Goal: Transaction & Acquisition: Purchase product/service

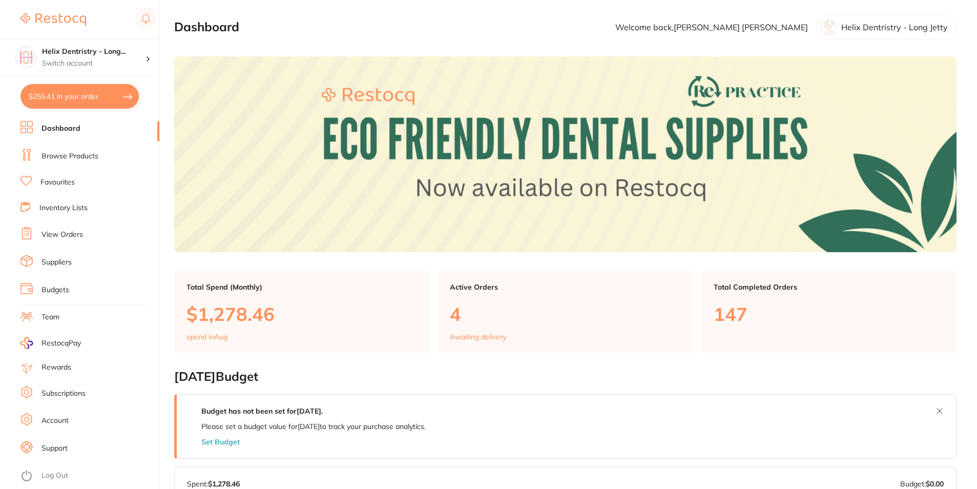
click at [78, 98] on button "$255.41 in your order" at bounding box center [79, 96] width 118 height 25
checkbox input "true"
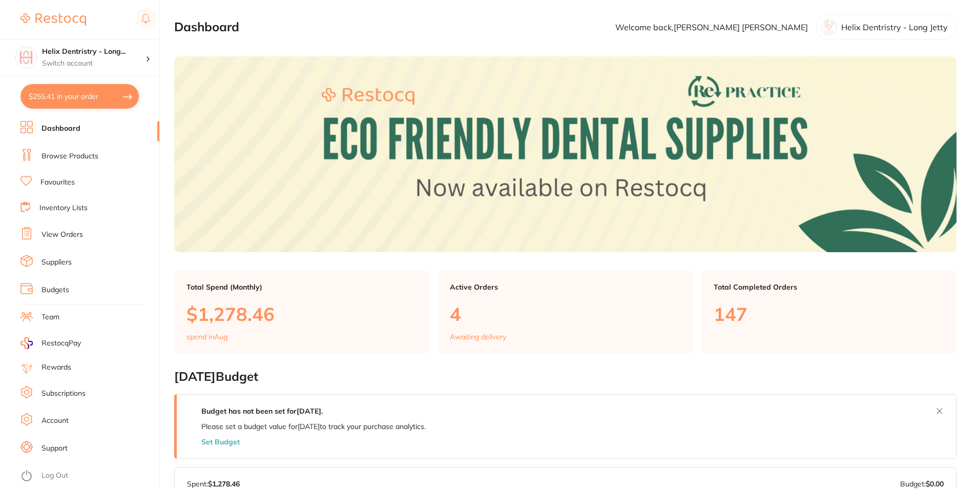
checkbox input "true"
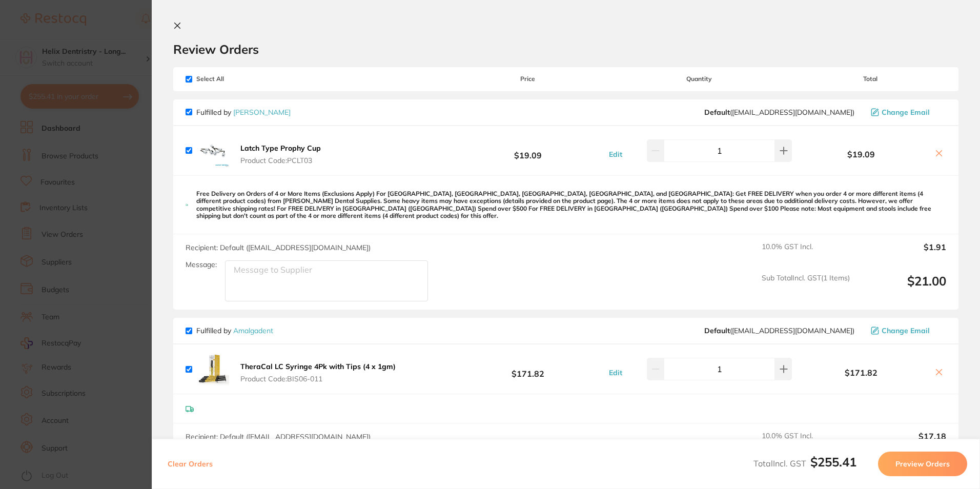
click at [171, 22] on section "Review Orders Your orders are being processed and we will notify you once we ha…" at bounding box center [566, 244] width 828 height 489
click at [177, 24] on icon at bounding box center [177, 26] width 8 height 8
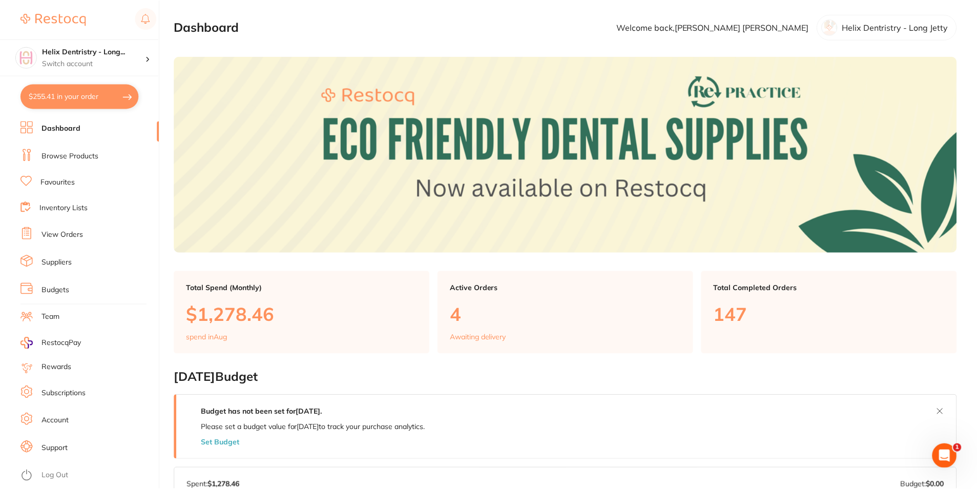
scroll to position [1, 0]
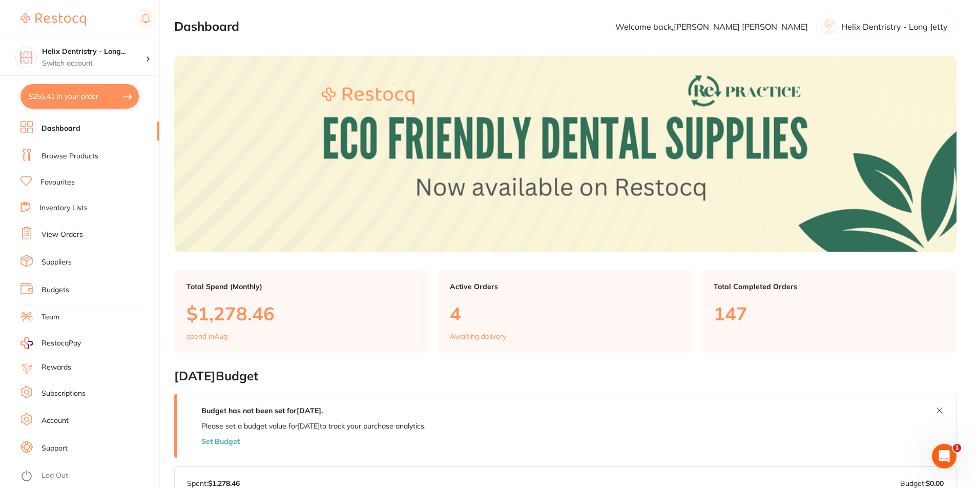
drag, startPoint x: 101, startPoint y: 55, endPoint x: 116, endPoint y: 84, distance: 32.1
click at [101, 55] on h4 "Helix Dentristry - Long..." at bounding box center [94, 52] width 104 height 10
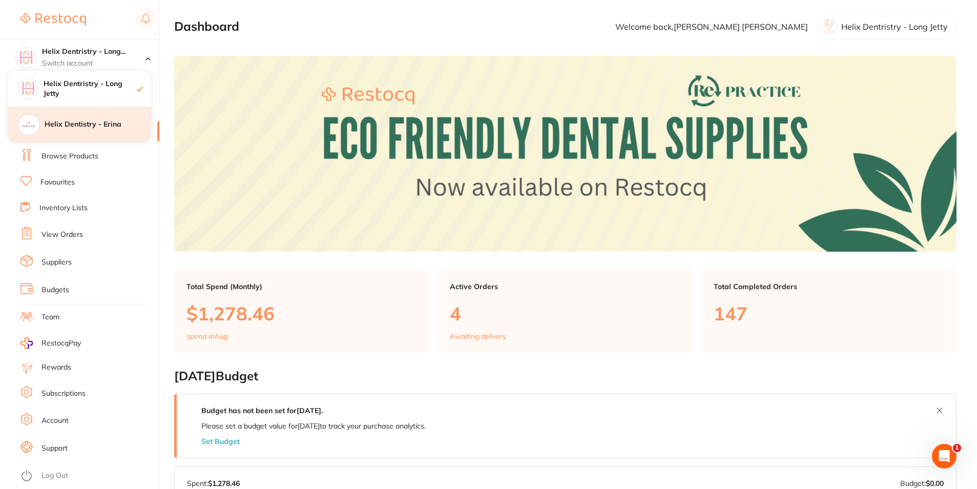
click at [92, 125] on h4 "Helix Dentistry - Erina" at bounding box center [98, 124] width 107 height 10
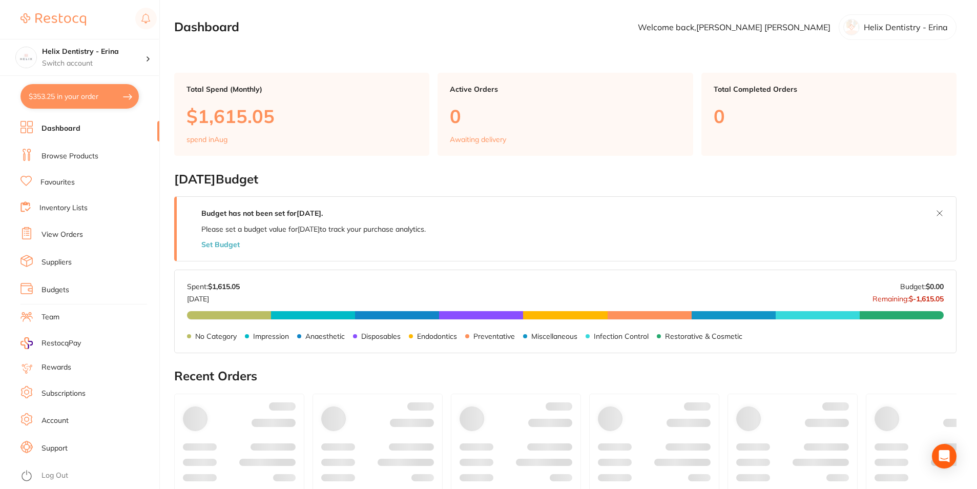
click at [99, 98] on button "$353.25 in your order" at bounding box center [79, 96] width 118 height 25
checkbox input "true"
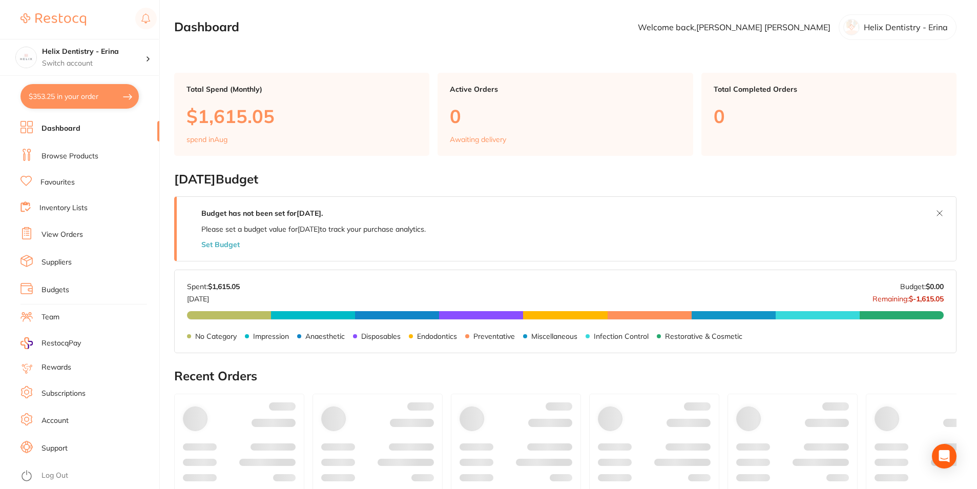
checkbox input "true"
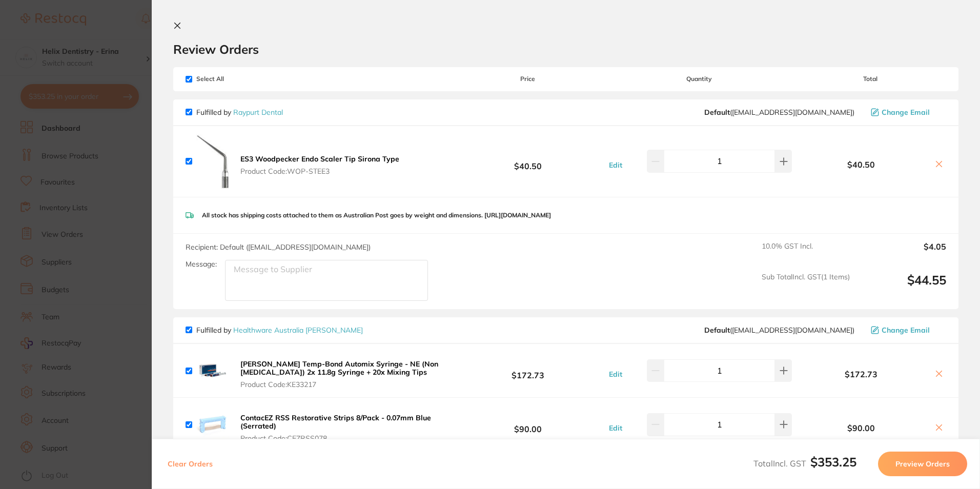
click at [179, 25] on icon at bounding box center [178, 26] width 6 height 6
